Goal: Information Seeking & Learning: Learn about a topic

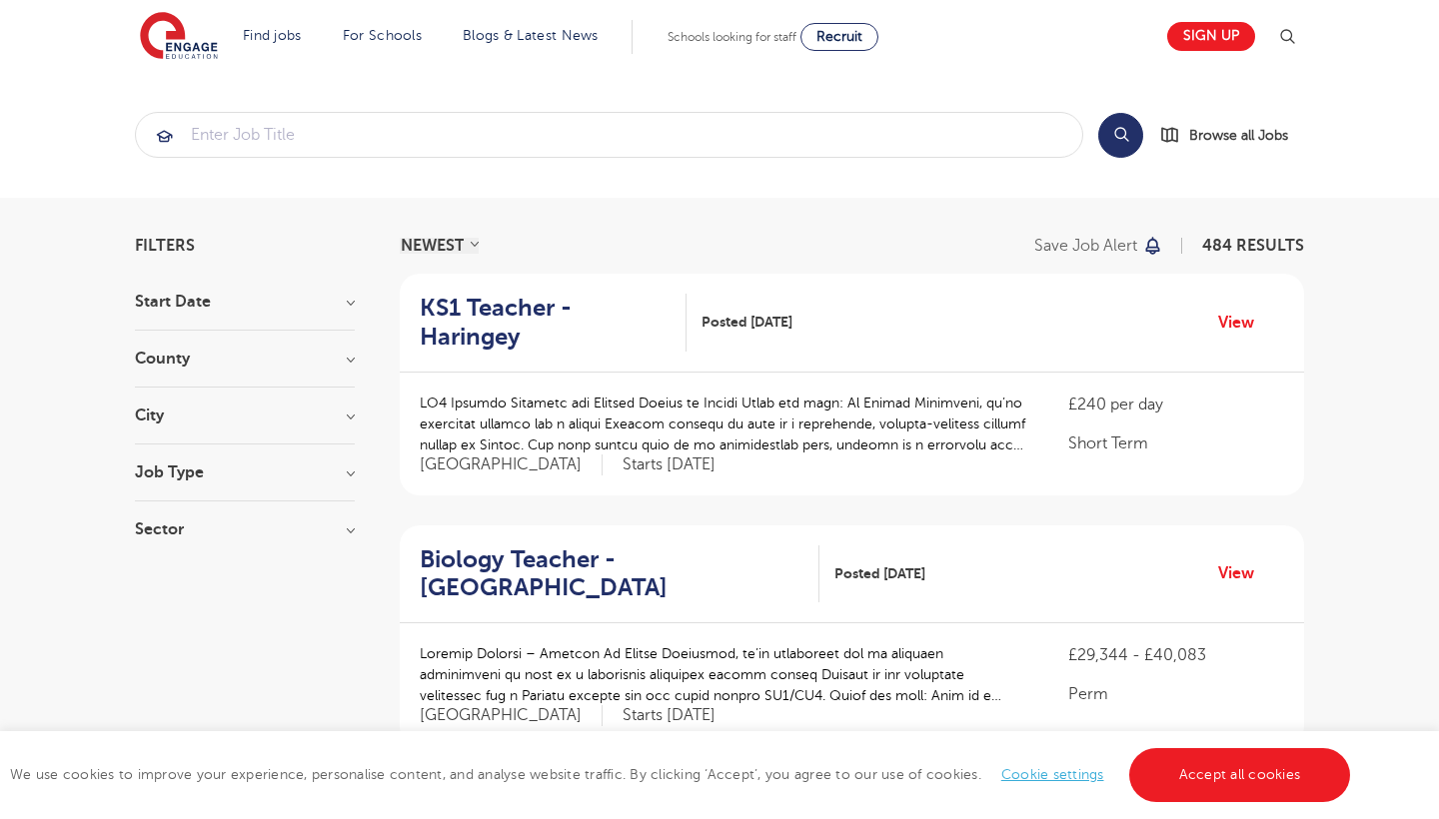
click at [229, 420] on h3 "City" at bounding box center [245, 416] width 220 height 16
click at [197, 516] on span "Newham" at bounding box center [198, 520] width 66 height 18
click at [178, 516] on input "Newham 27" at bounding box center [171, 517] width 13 height 13
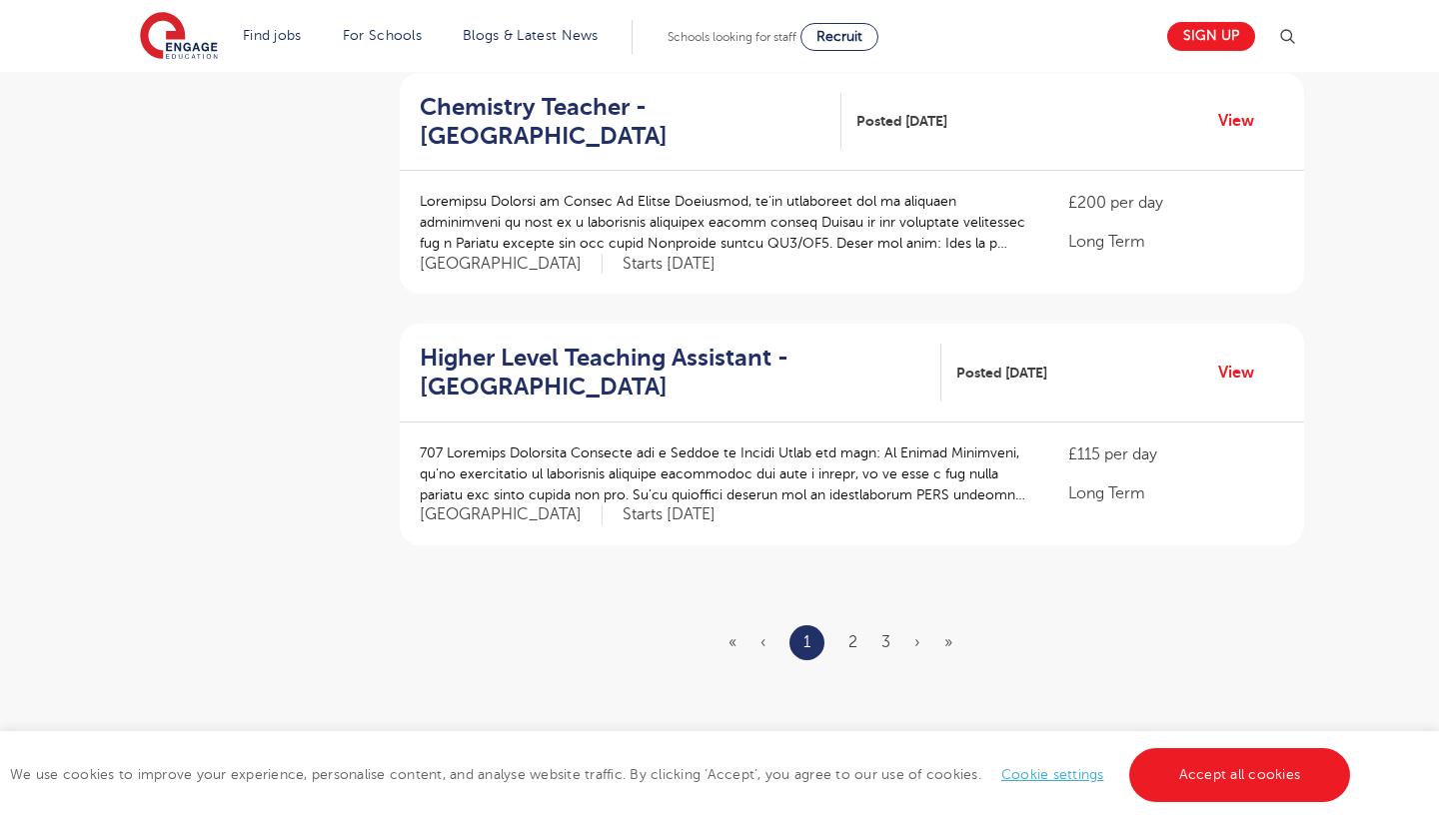
scroll to position [2214, 0]
click at [848, 633] on link "2" at bounding box center [852, 642] width 9 height 18
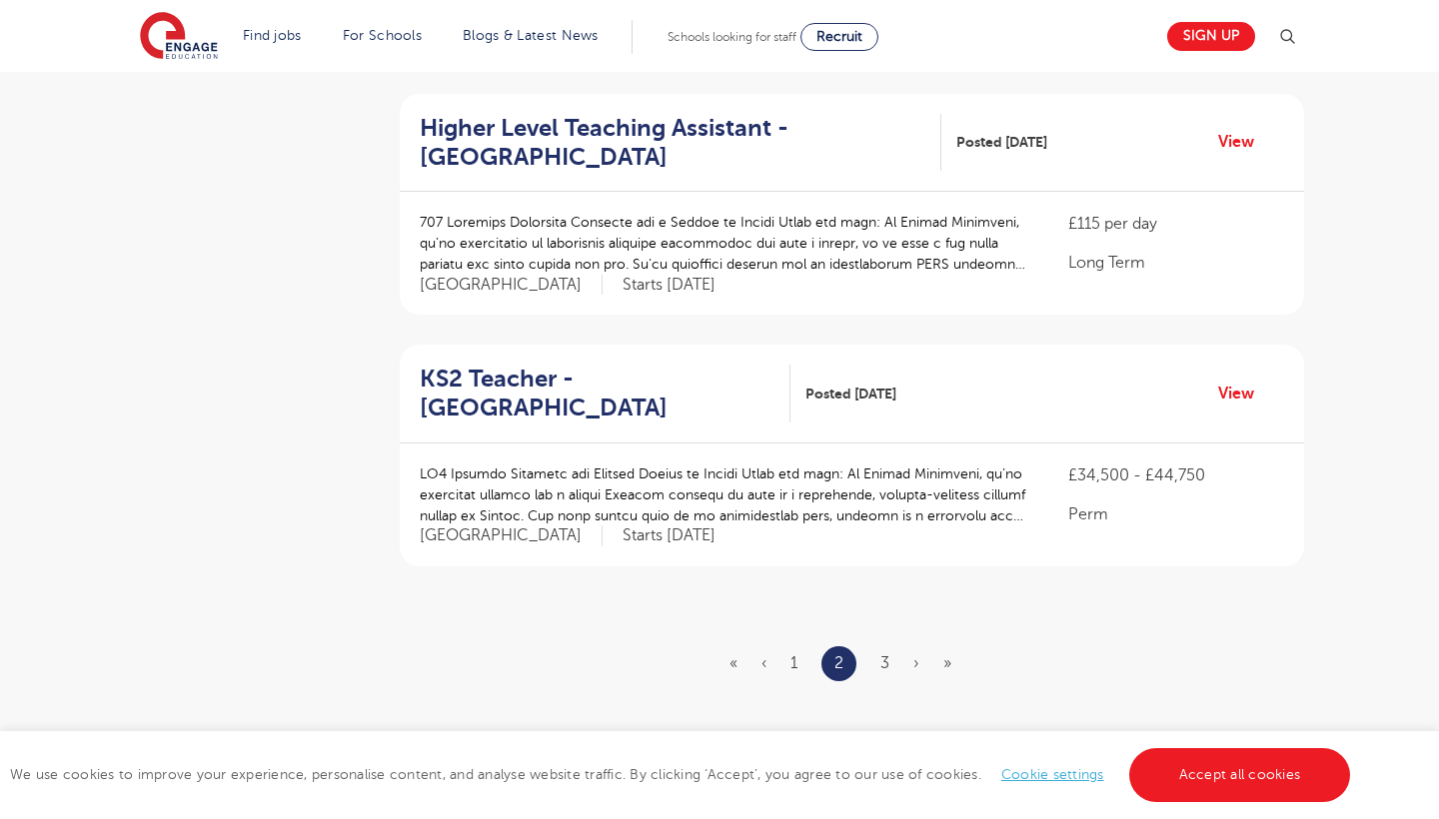
scroll to position [2197, 0]
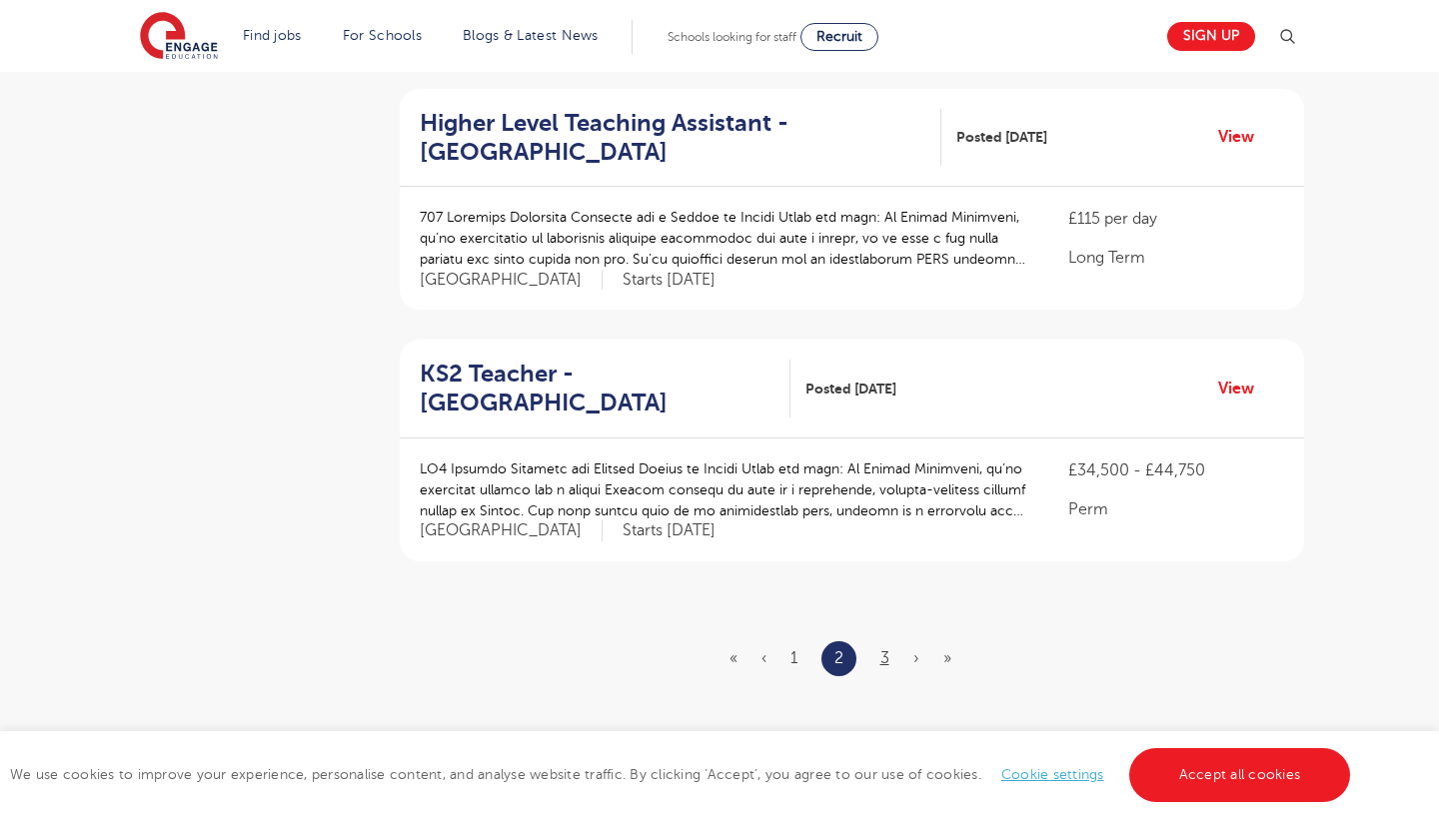
click at [888, 650] on link "3" at bounding box center [884, 659] width 9 height 18
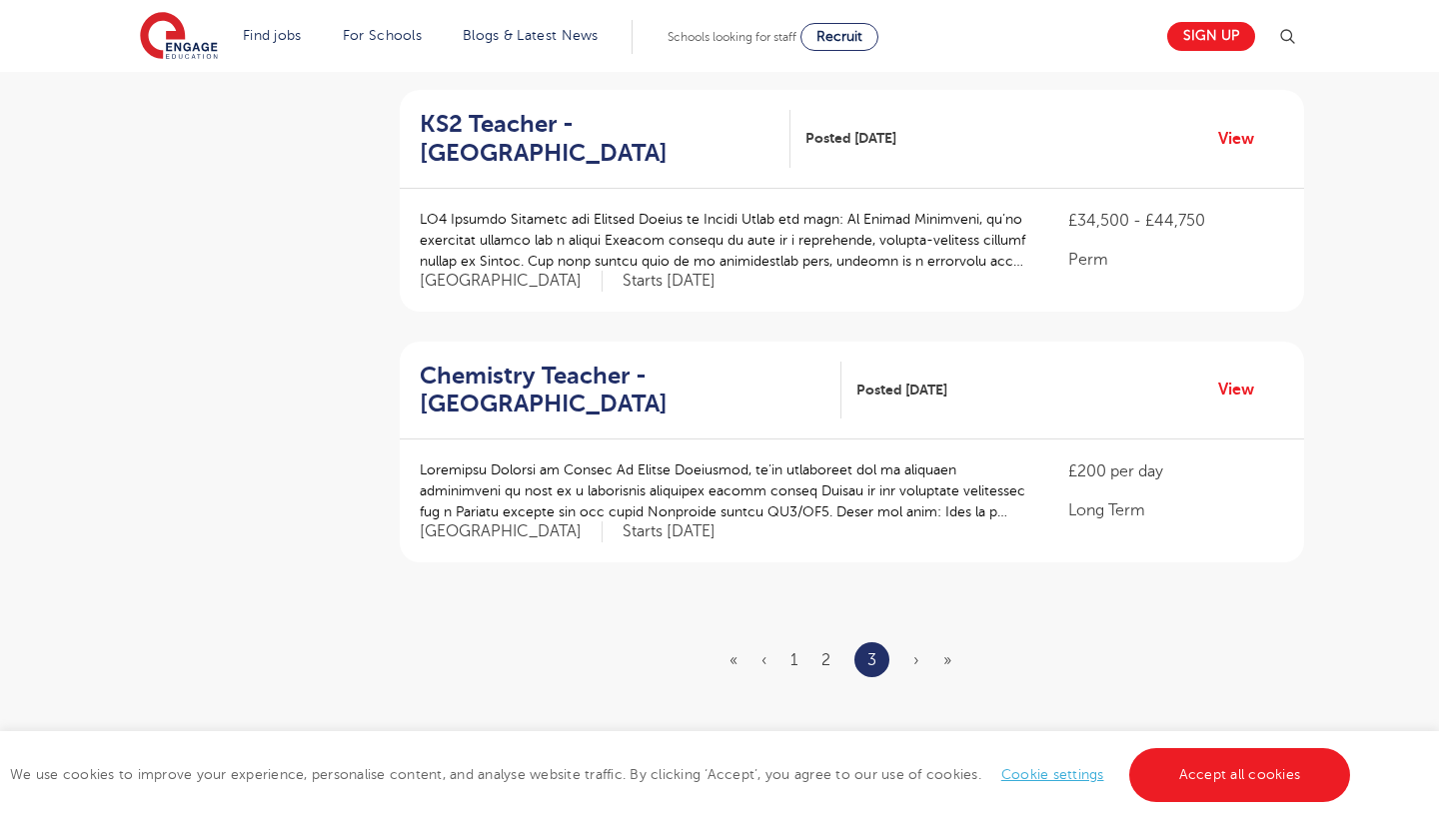
scroll to position [1466, 0]
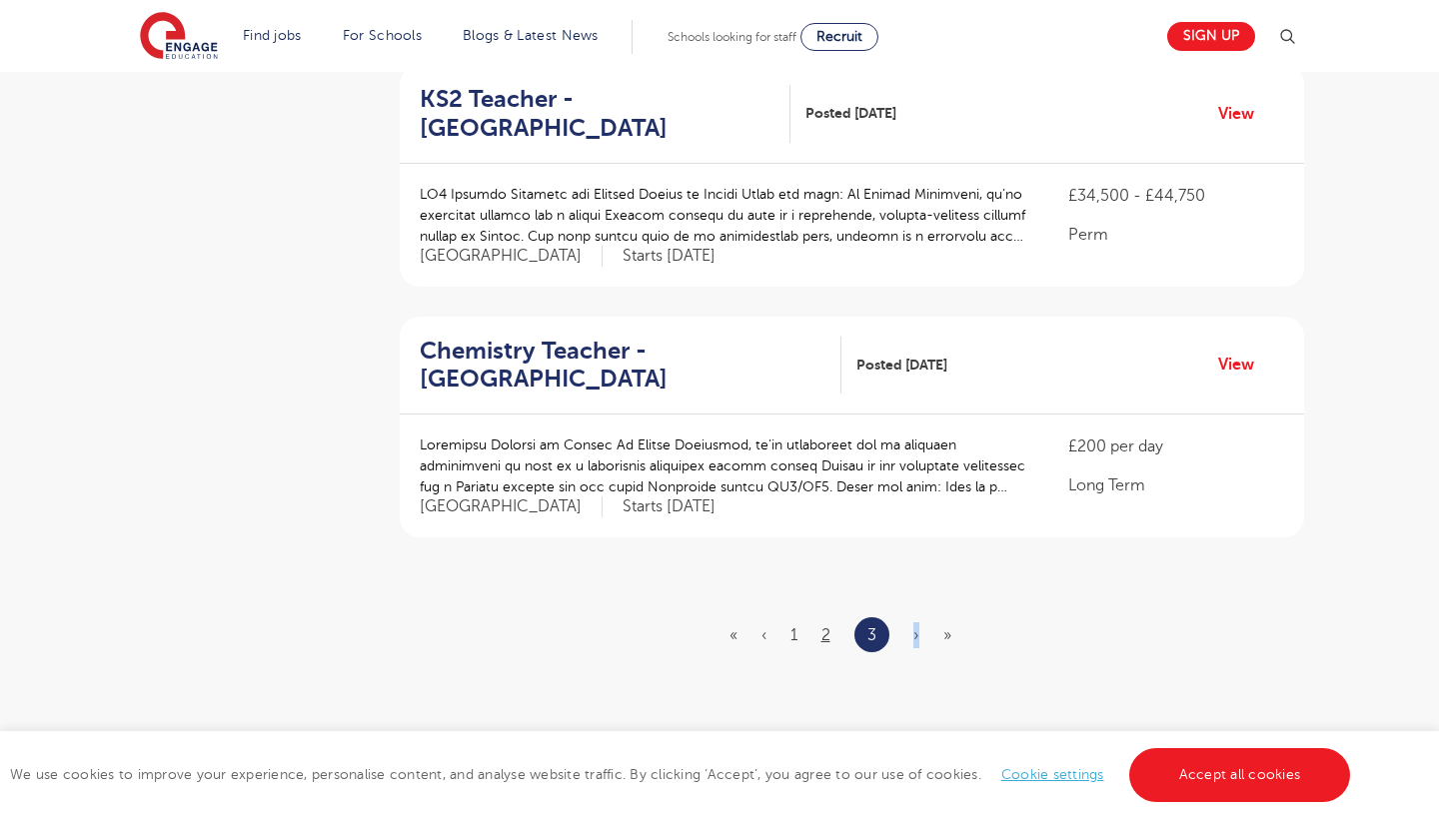
click at [824, 627] on link "2" at bounding box center [825, 636] width 9 height 18
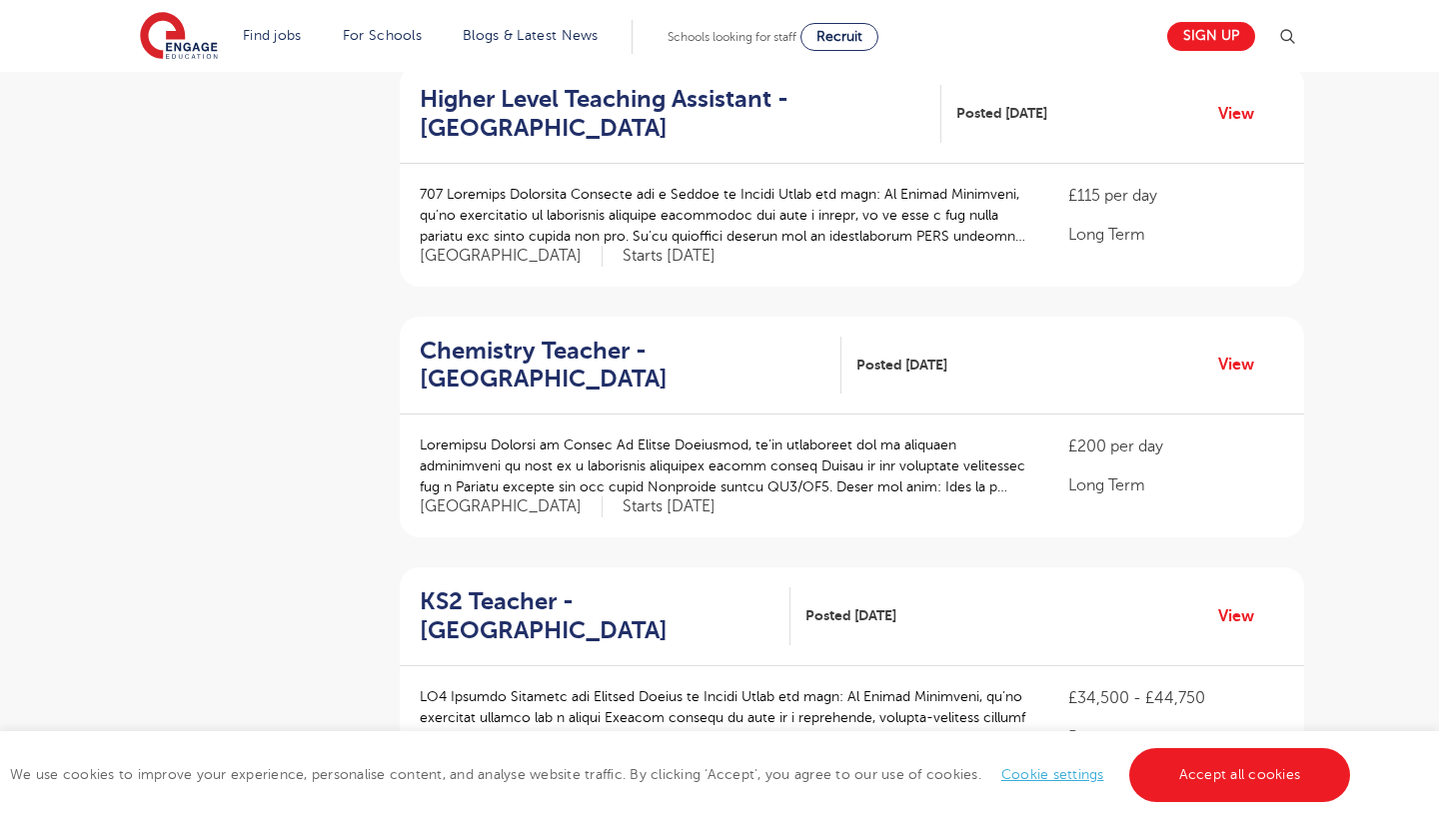
scroll to position [0, 0]
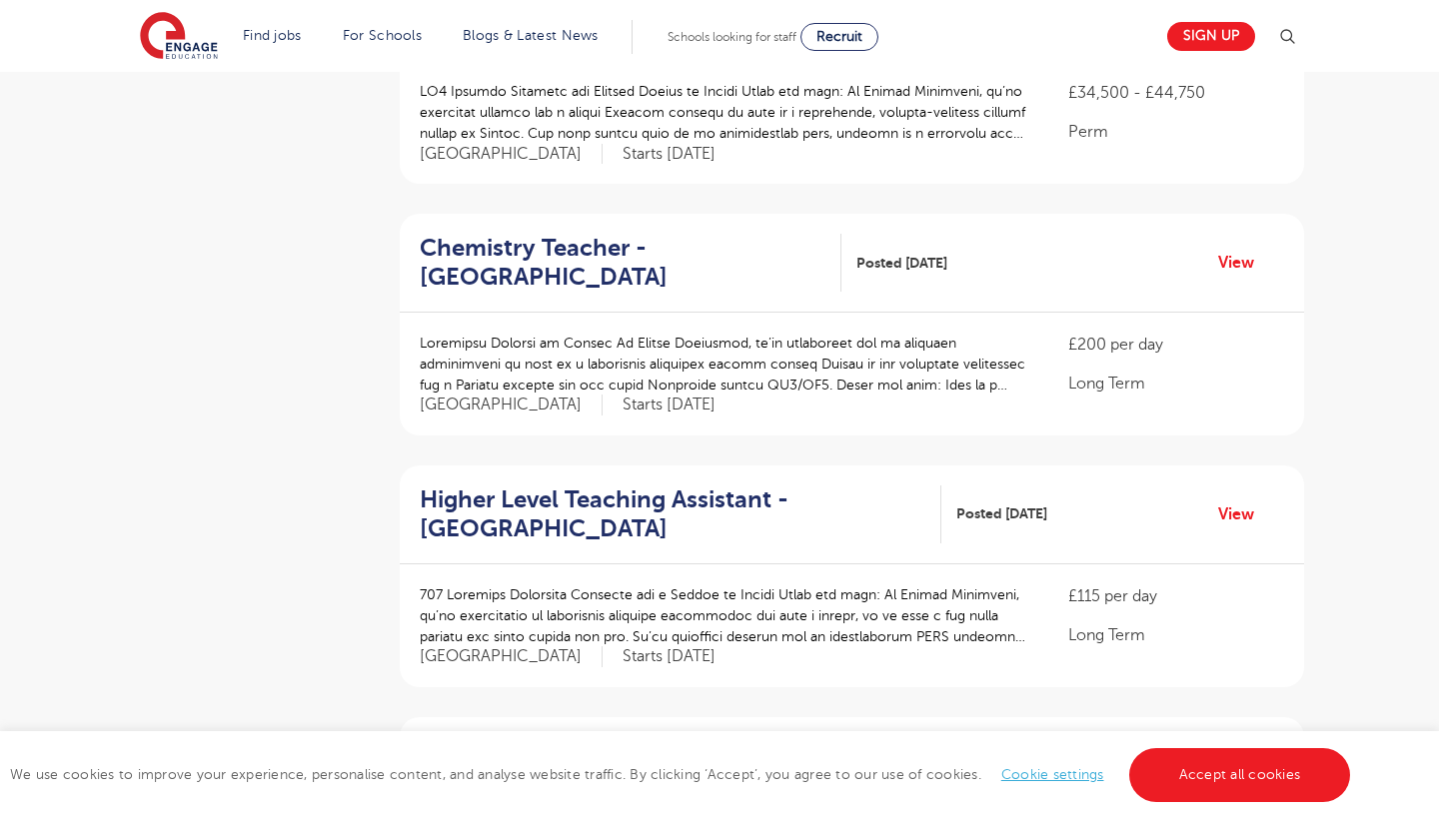
scroll to position [1131, 0]
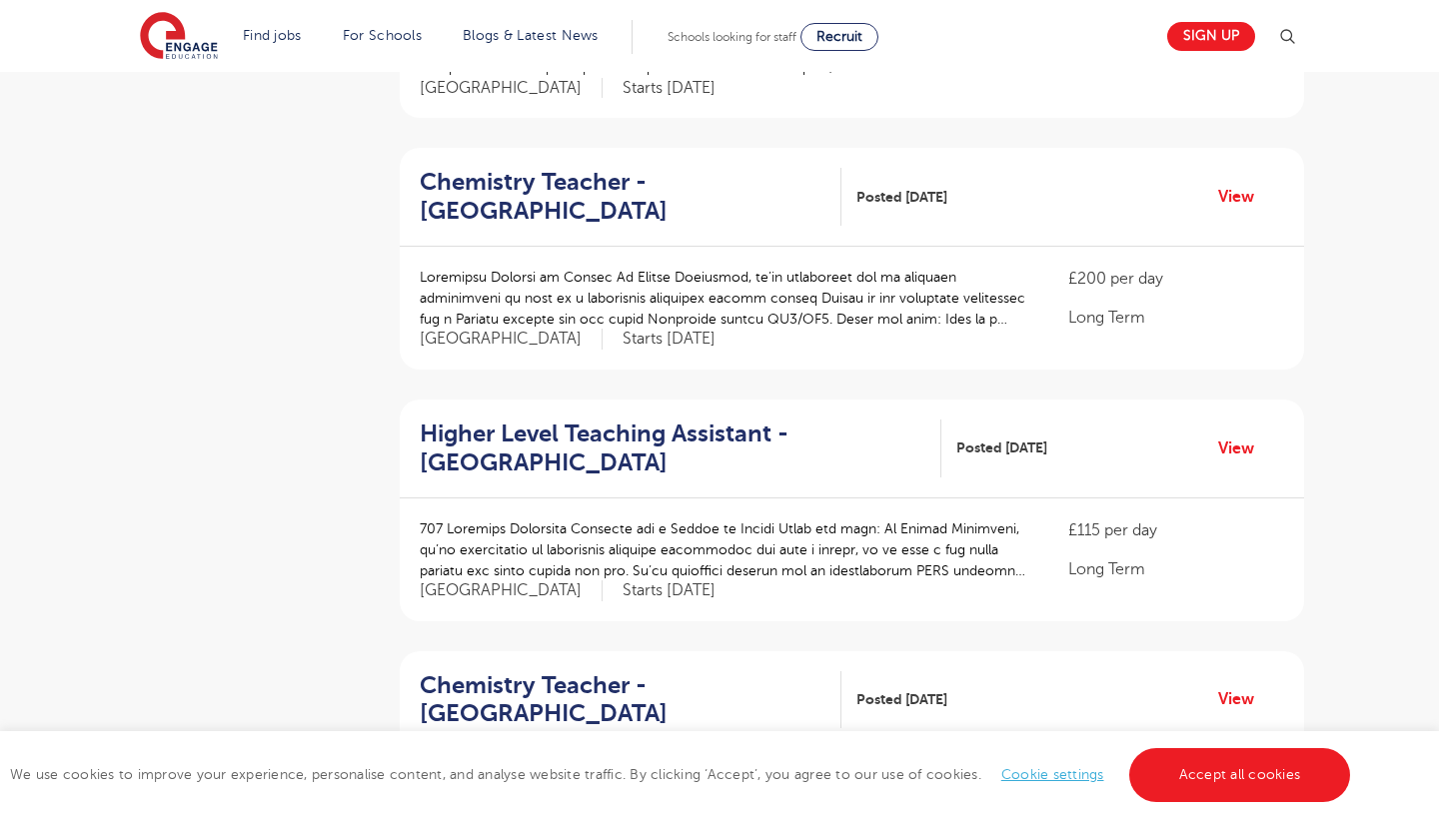
click at [769, 420] on h2 "Higher Level Teaching Assistant - Newham" at bounding box center [673, 449] width 506 height 58
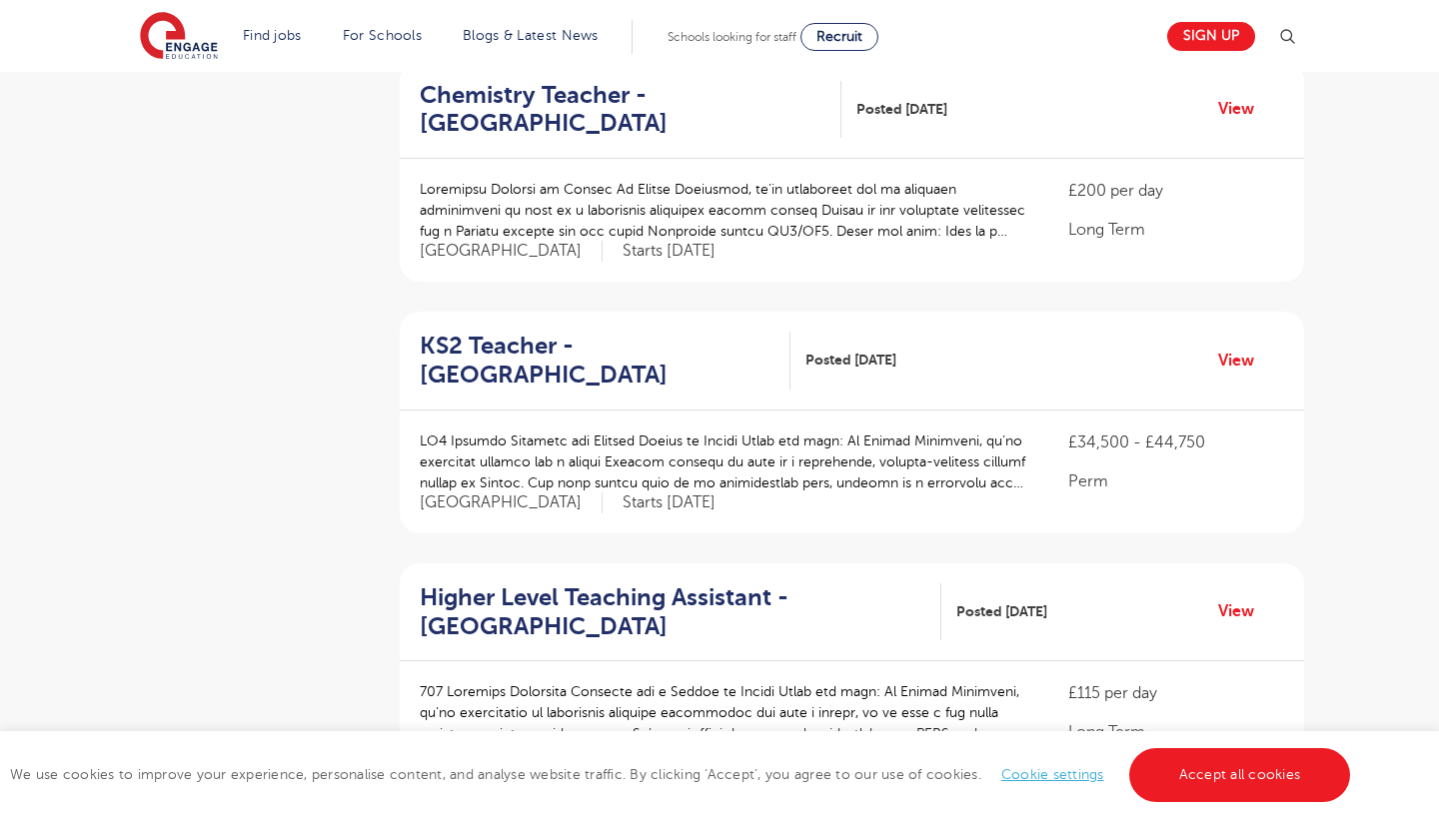
scroll to position [1718, 0]
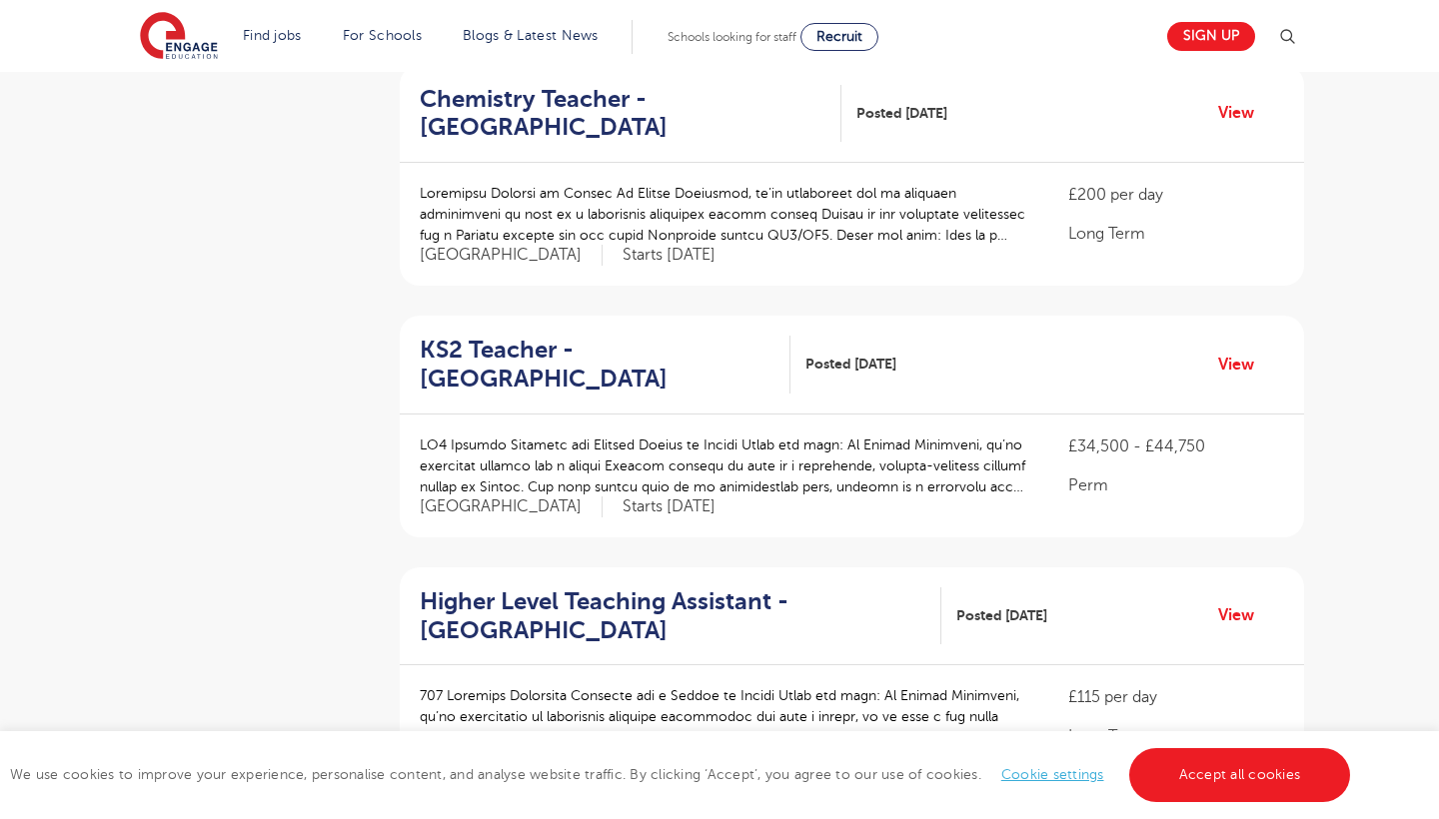
click at [653, 336] on h2 "KS2 Teacher - Newham" at bounding box center [597, 365] width 355 height 58
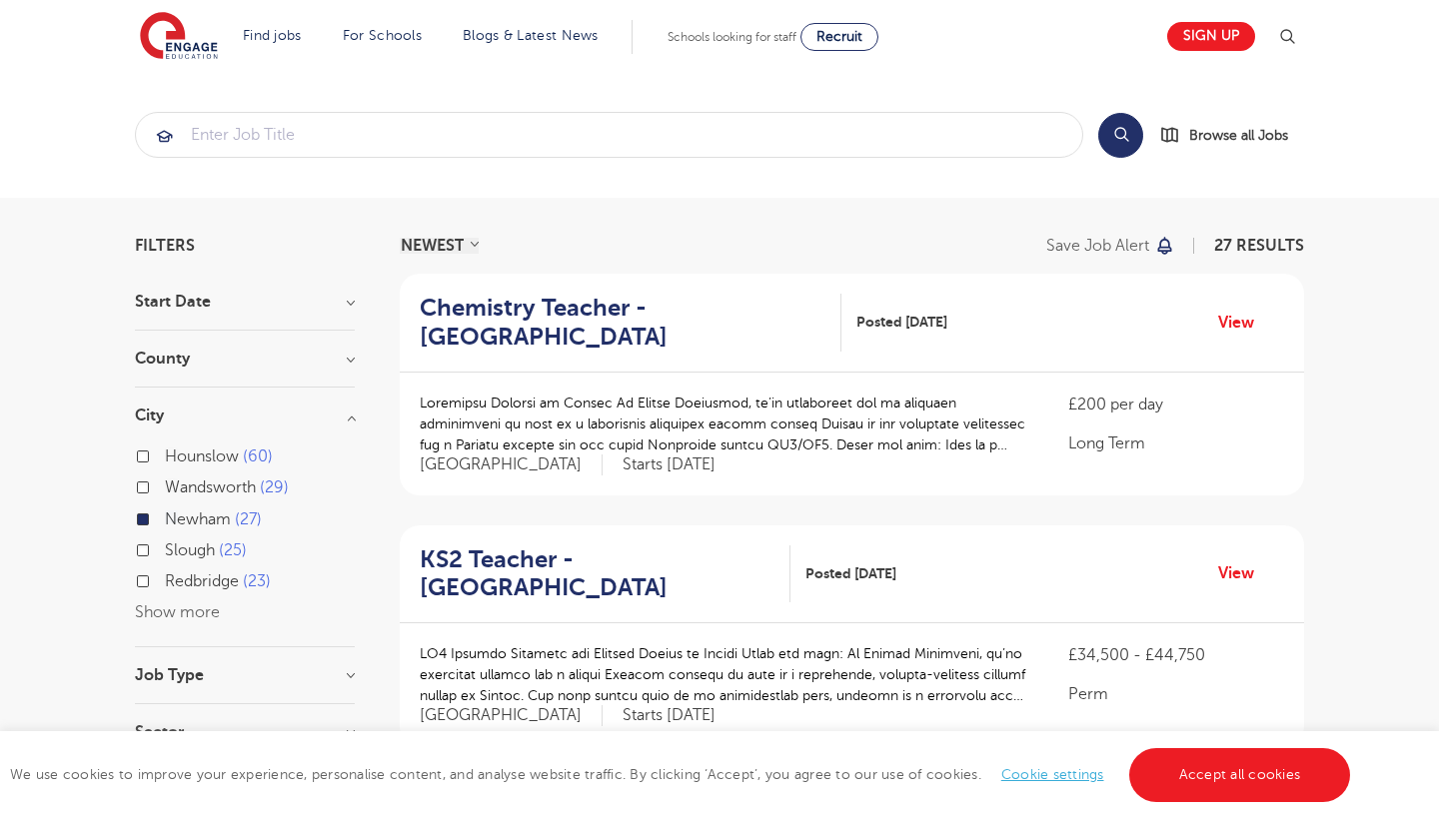
scroll to position [0, 0]
click at [186, 574] on span "Redbridge" at bounding box center [202, 582] width 74 height 18
click at [178, 574] on input "Redbridge 23" at bounding box center [171, 579] width 13 height 13
checkbox input "true"
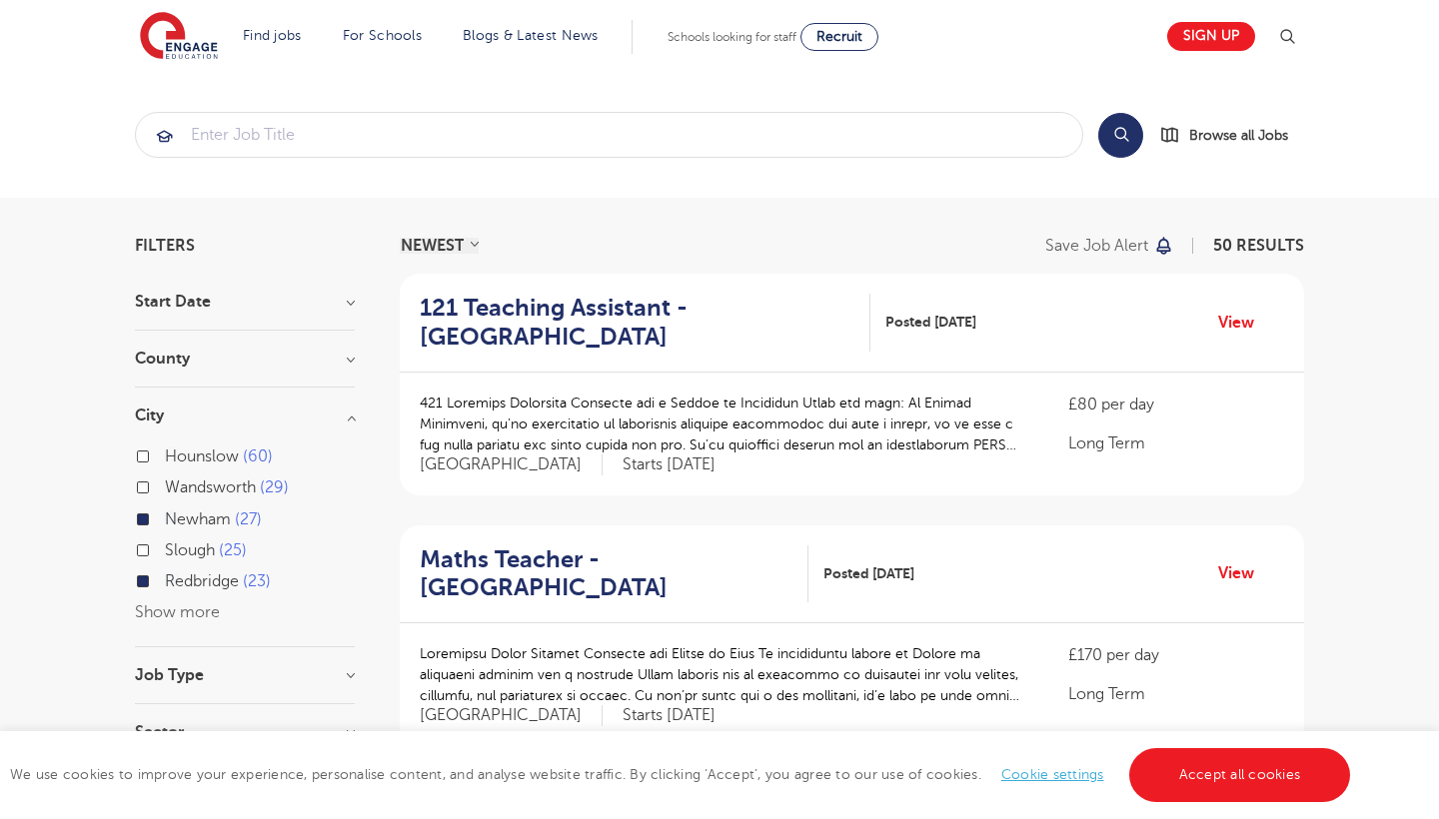
click at [219, 575] on span "Redbridge" at bounding box center [202, 582] width 74 height 18
click at [178, 575] on input "Redbridge 23" at bounding box center [171, 579] width 13 height 13
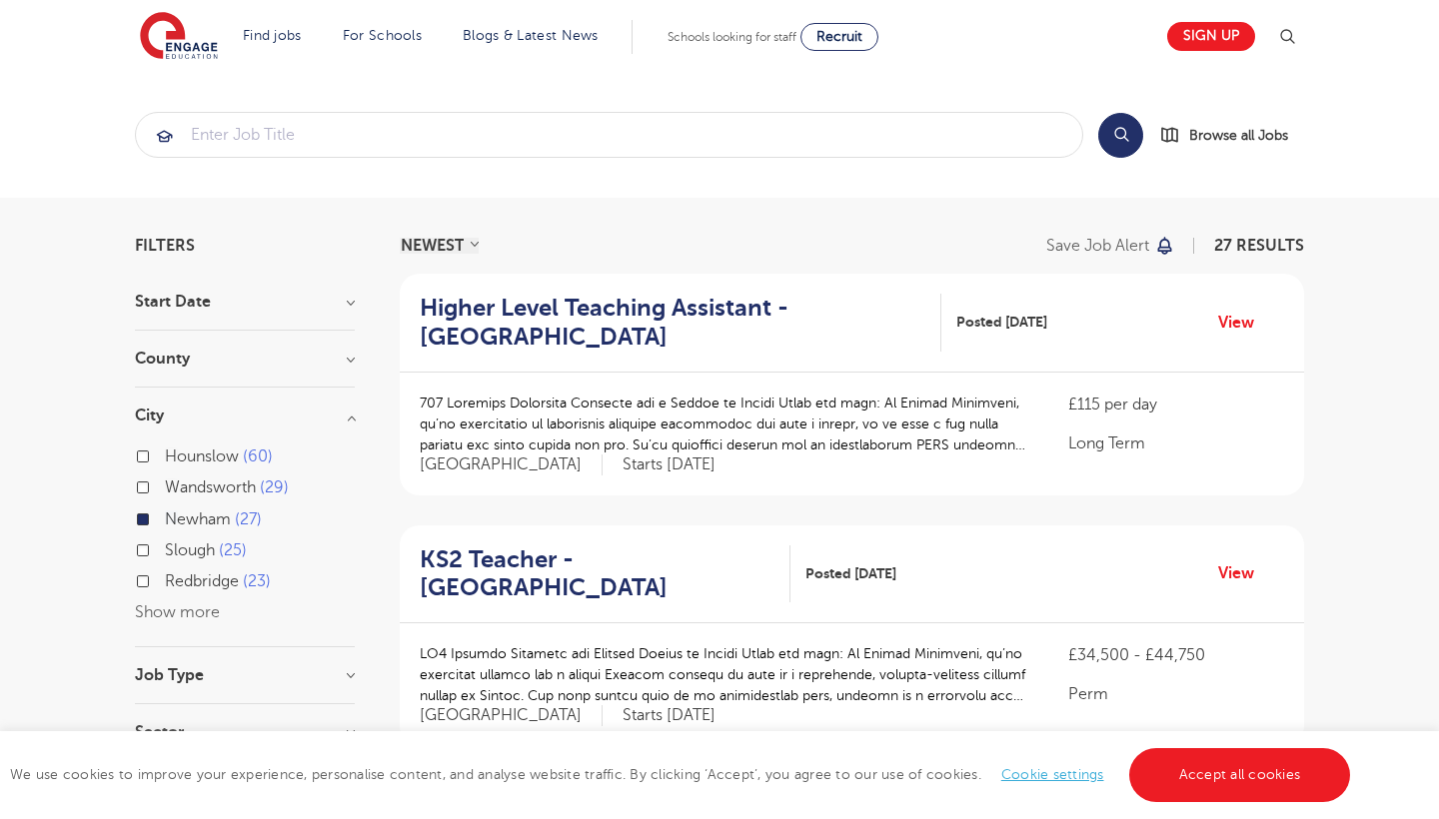
click at [574, 318] on h2 "Higher Level Teaching Assistant - Newham" at bounding box center [673, 323] width 506 height 58
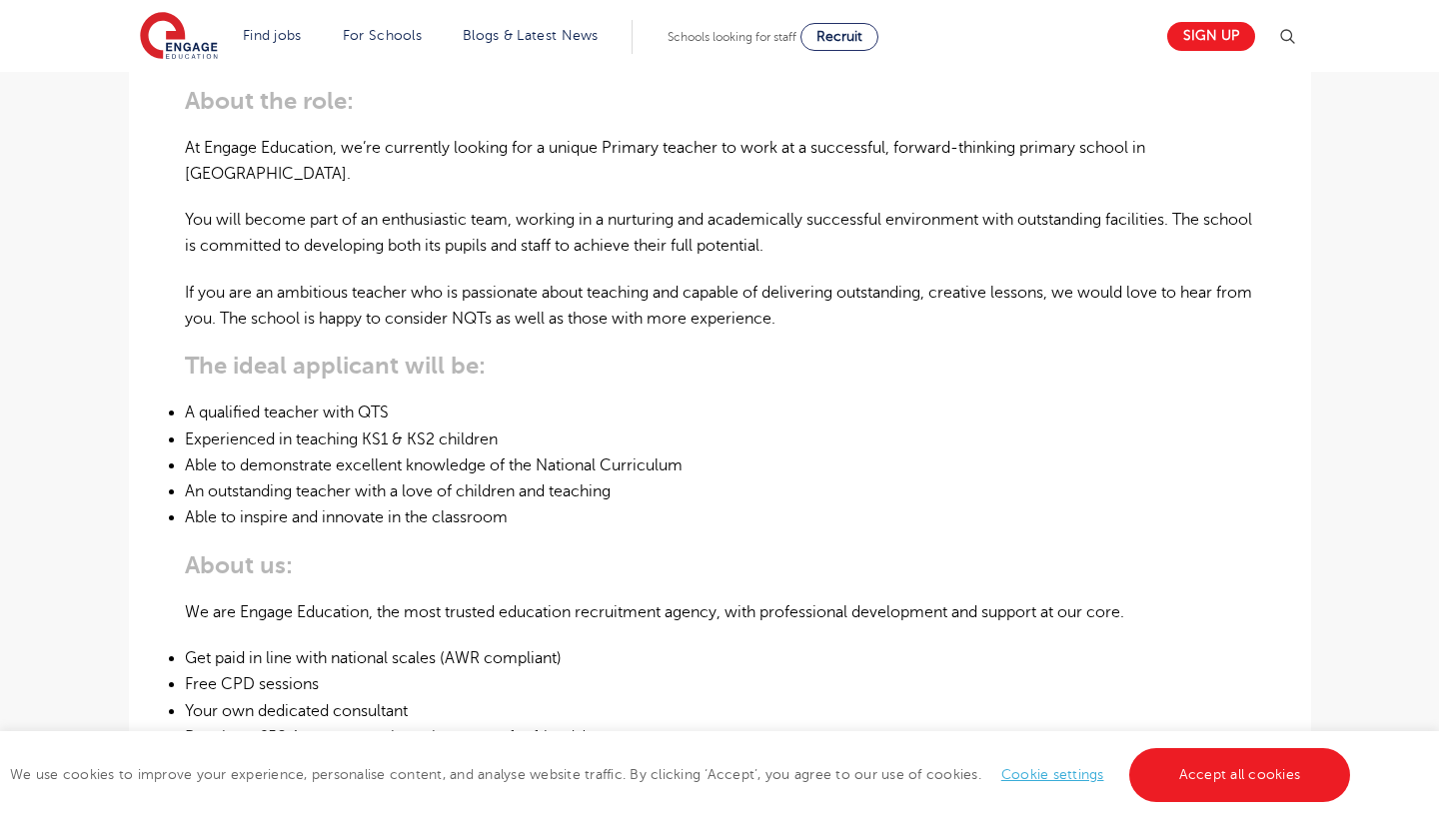
scroll to position [606, 0]
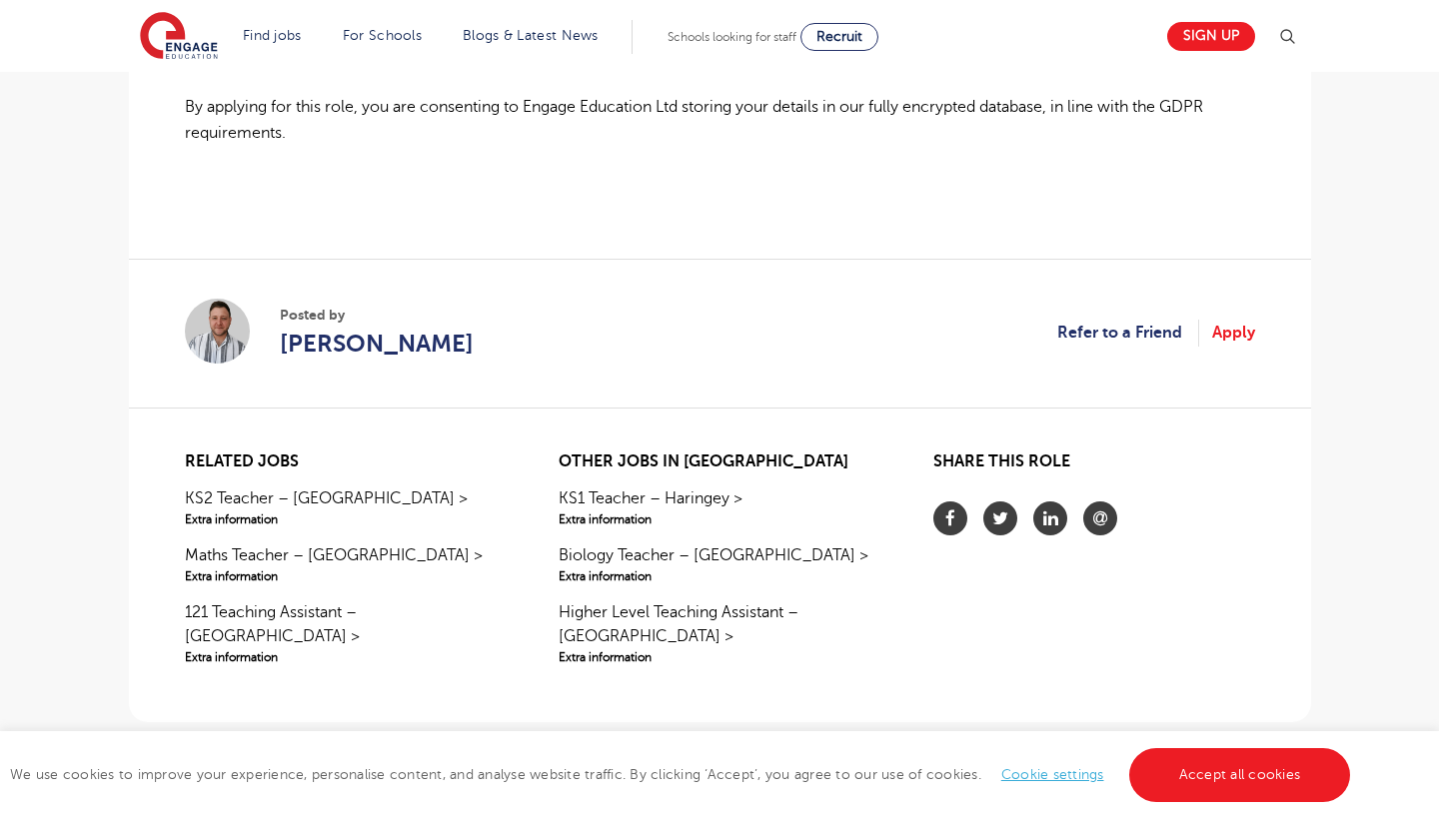
scroll to position [1616, 0]
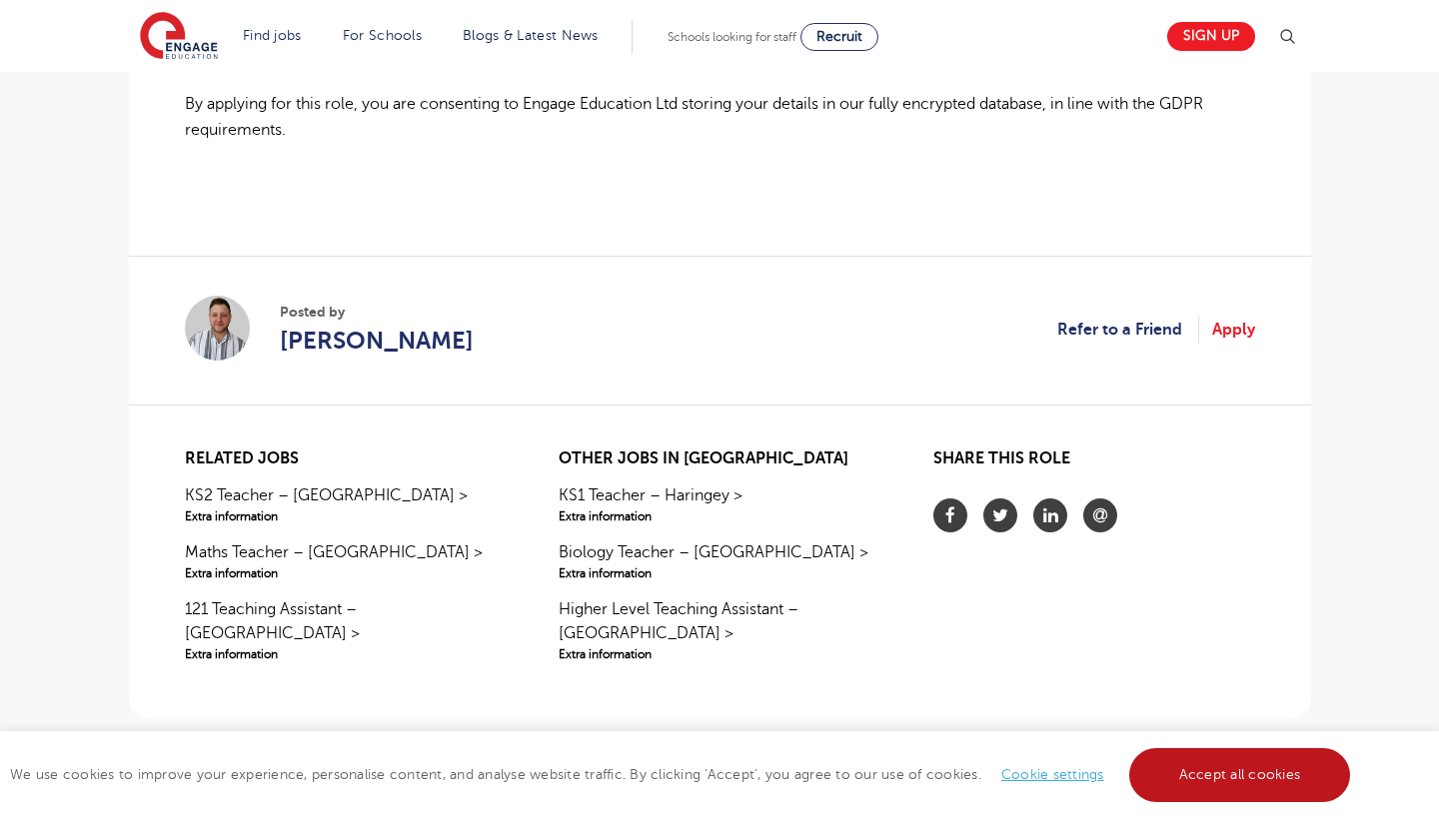
click at [1181, 775] on link "Accept all cookies" at bounding box center [1240, 776] width 222 height 54
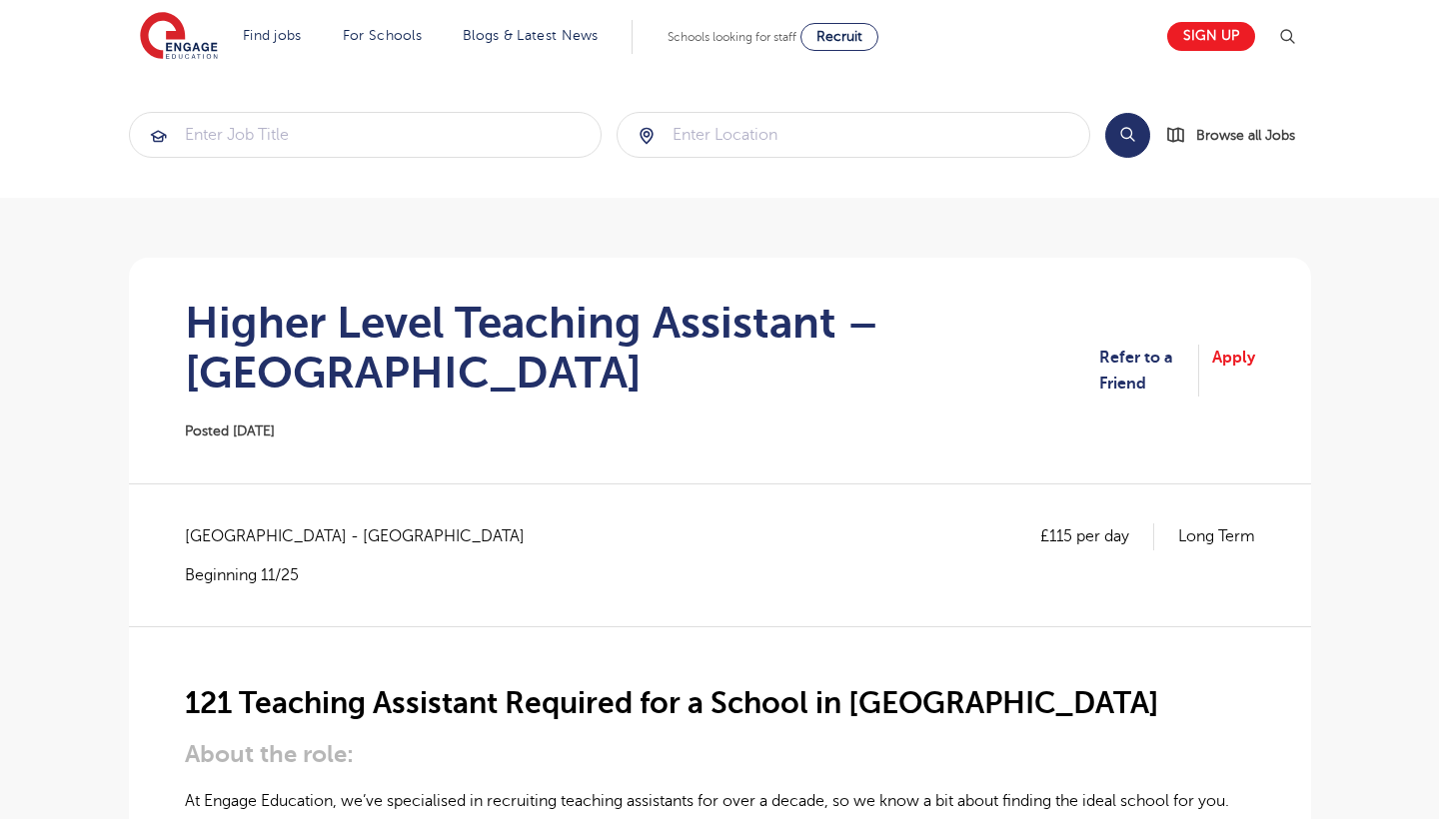
scroll to position [0, 0]
